Goal: Task Accomplishment & Management: Use online tool/utility

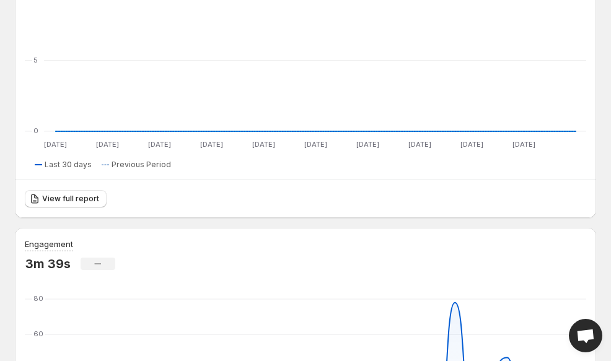
scroll to position [287, 0]
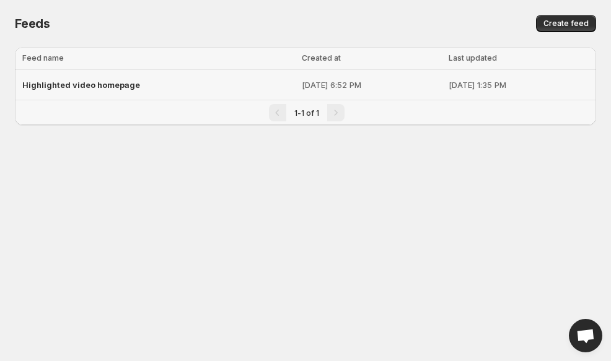
click at [118, 80] on span "Highlighted video homepage" at bounding box center [81, 85] width 118 height 10
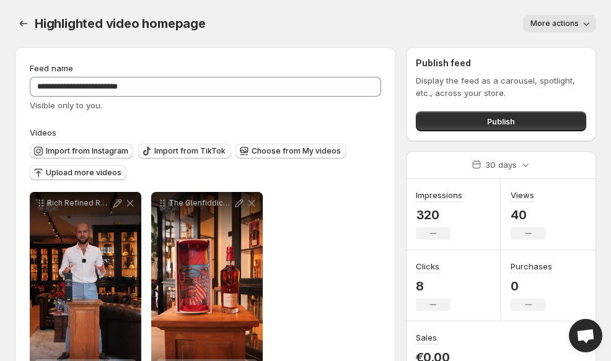
click at [104, 154] on span "Import from Instagram" at bounding box center [87, 151] width 82 height 10
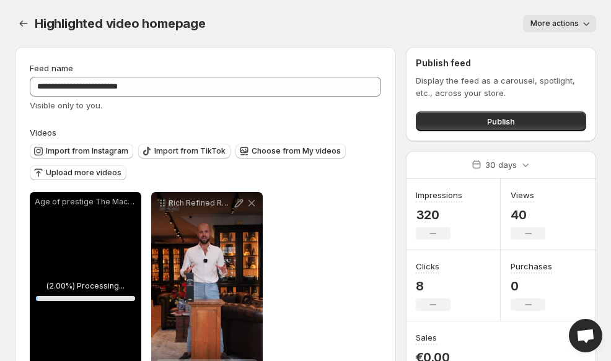
scroll to position [58, 0]
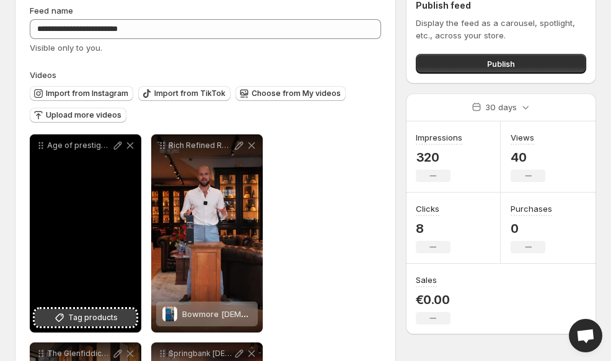
click at [90, 319] on span "Tag products" at bounding box center [93, 318] width 50 height 12
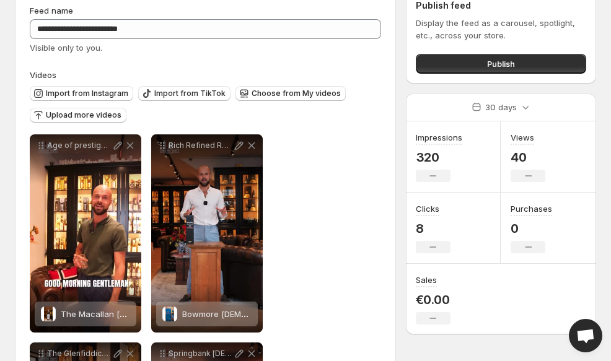
scroll to position [0, 0]
